Goal: Transaction & Acquisition: Obtain resource

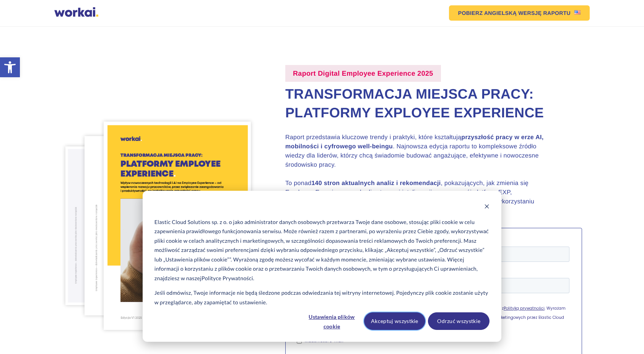
click at [391, 320] on button "Akceptuj wszystkie" at bounding box center [395, 322] width 62 height 18
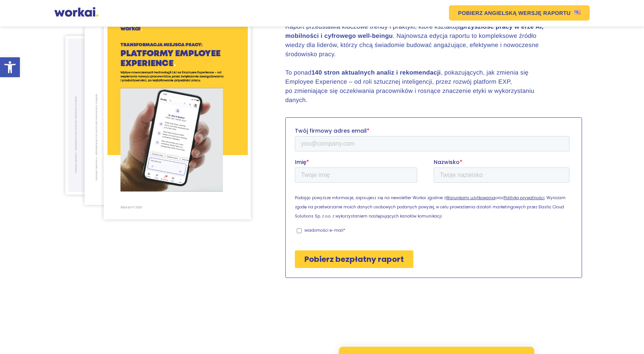
scroll to position [117, 0]
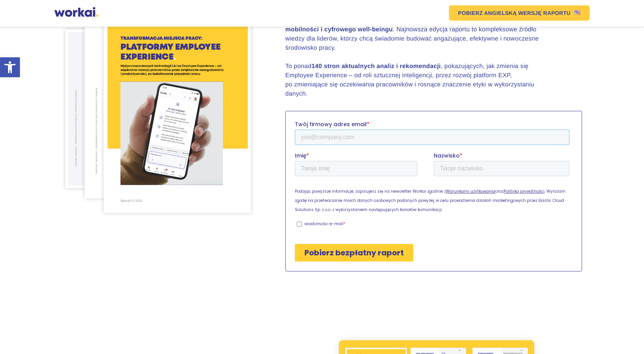
click at [339, 139] on input "Twój firmowy adres email *" at bounding box center [432, 136] width 275 height 15
click at [295, 244] on input "Pobierz bezpłatny raport" at bounding box center [354, 253] width 119 height 18
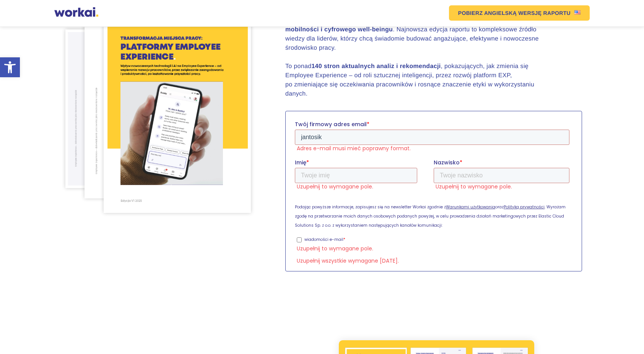
scroll to position [134, 0]
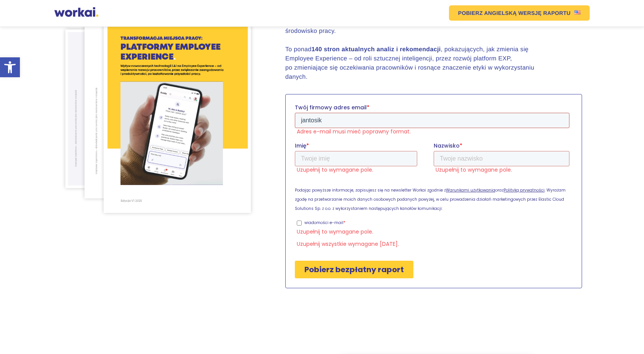
click at [324, 121] on input "jantosik" at bounding box center [432, 120] width 275 height 15
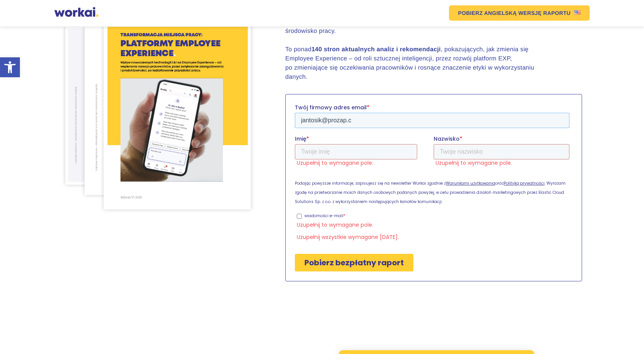
scroll to position [130, 0]
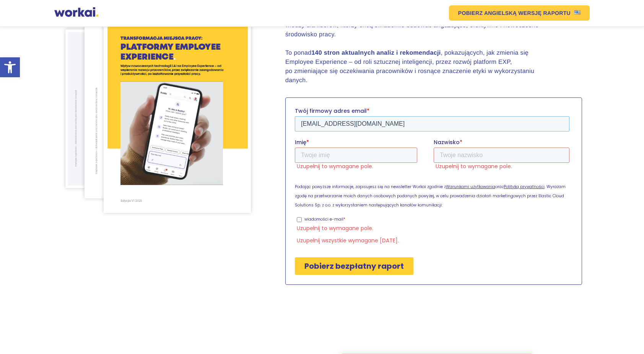
type input "jantosik@prozap.com.pl"
click at [301, 153] on input "Imię *" at bounding box center [356, 154] width 122 height 15
type input "Joanna"
type input "Antosik"
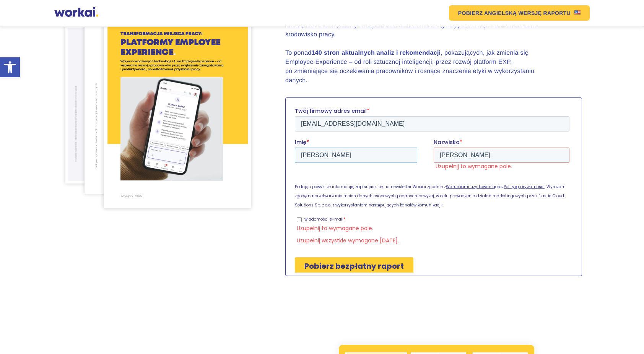
scroll to position [126, 0]
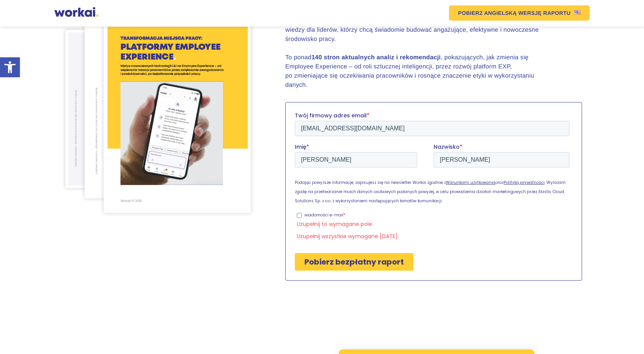
click at [299, 215] on input "wiadomości e-mail *" at bounding box center [299, 215] width 5 height 5
checkbox input "true"
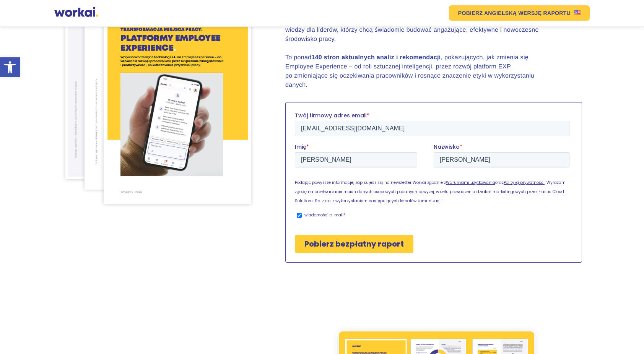
scroll to position [117, 0]
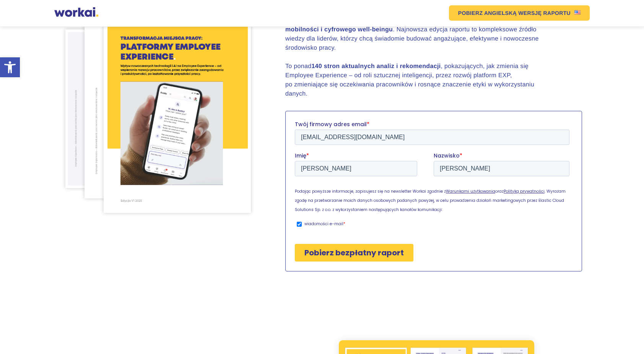
click at [345, 252] on input "Pobierz bezpłatny raport" at bounding box center [354, 253] width 119 height 18
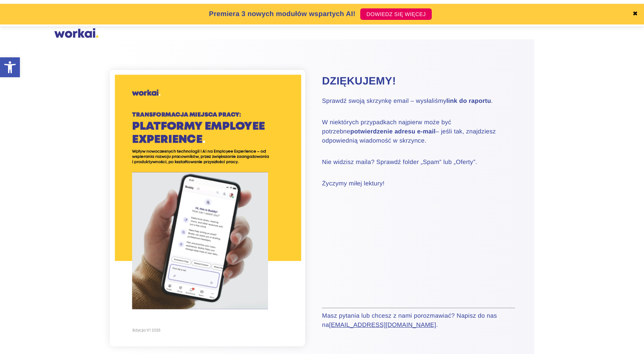
scroll to position [195, 0]
